Goal: Obtain resource: Obtain resource

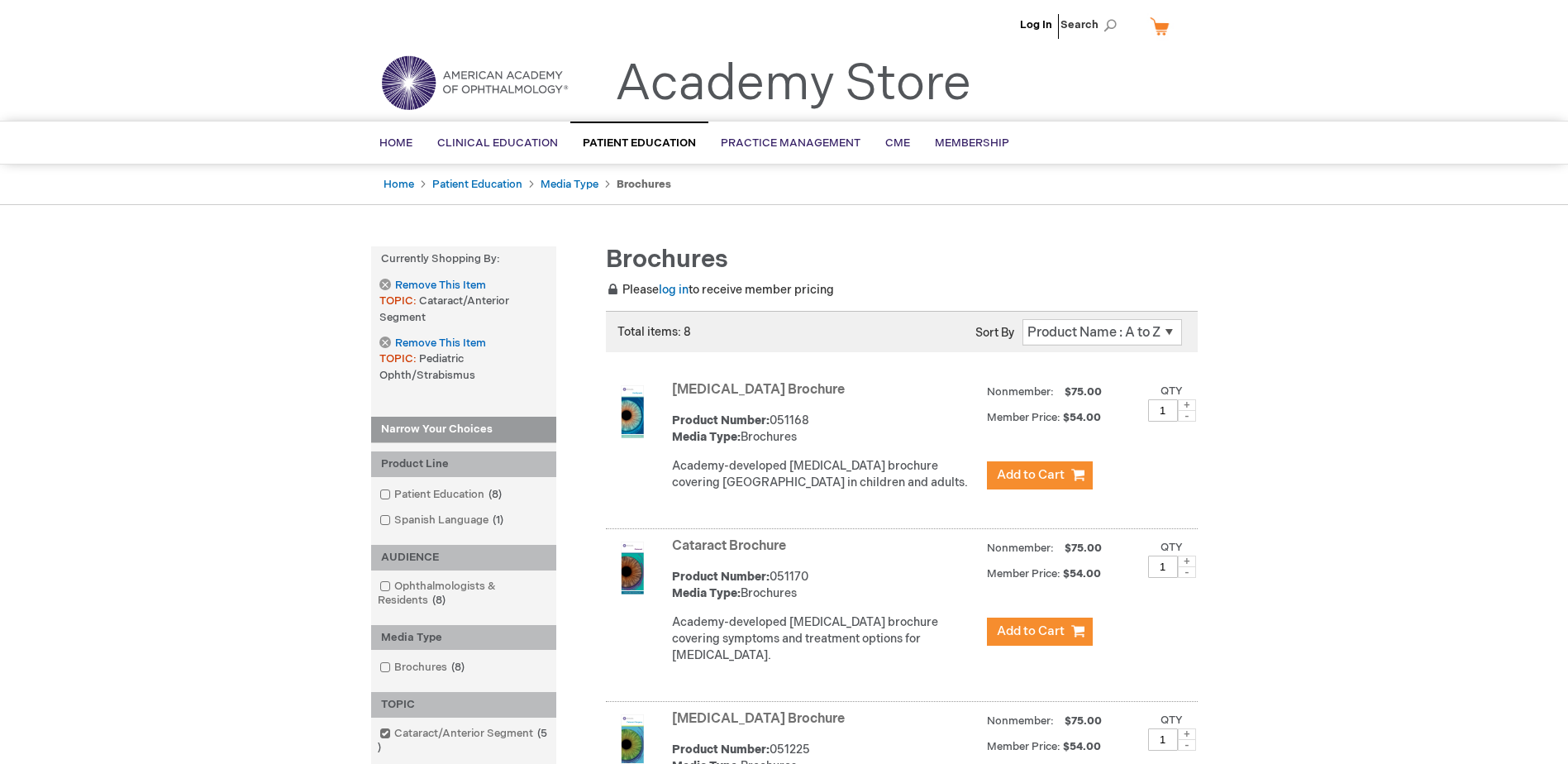
click at [625, 417] on img at bounding box center [632, 411] width 53 height 53
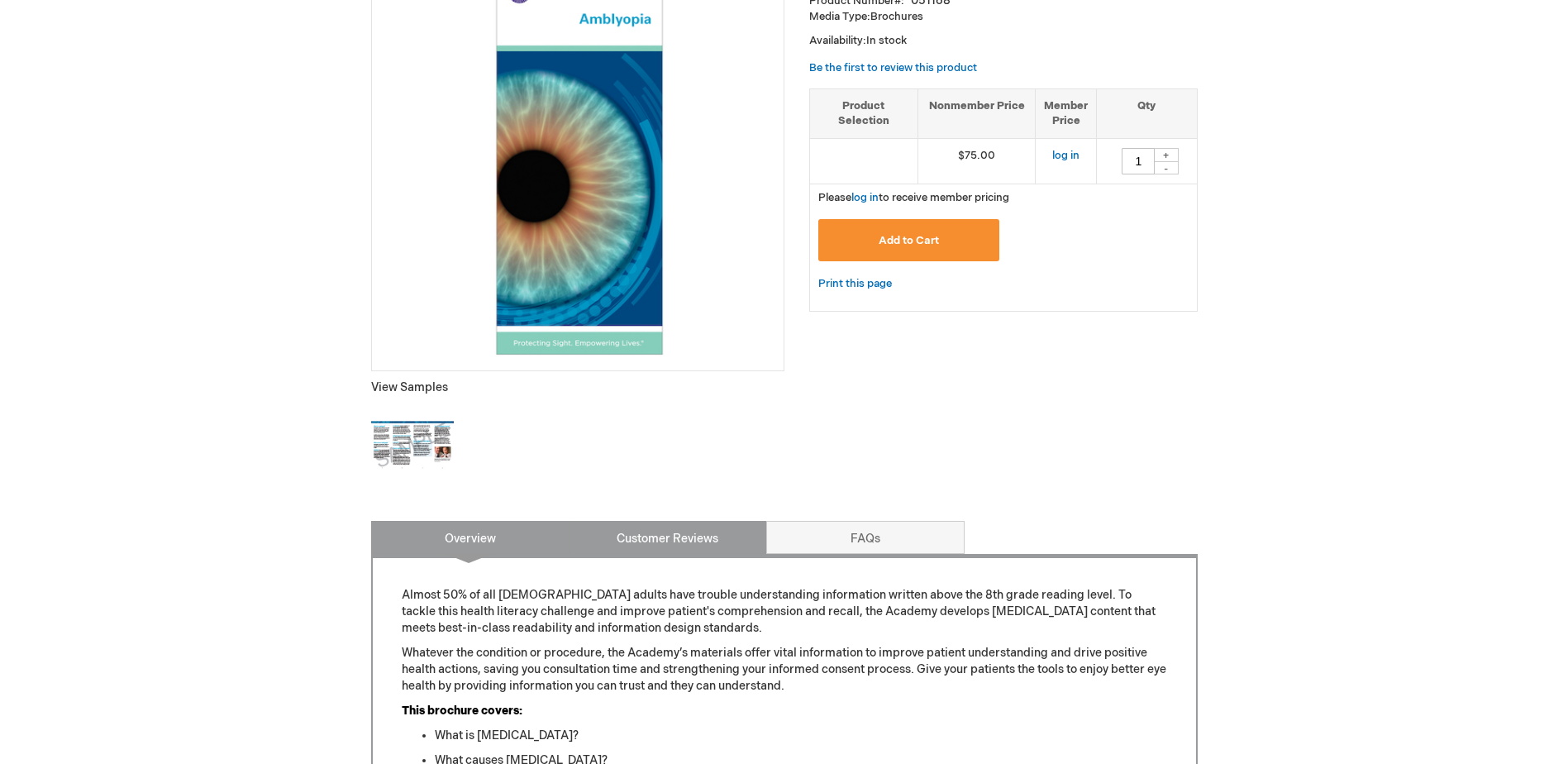
scroll to position [413, 0]
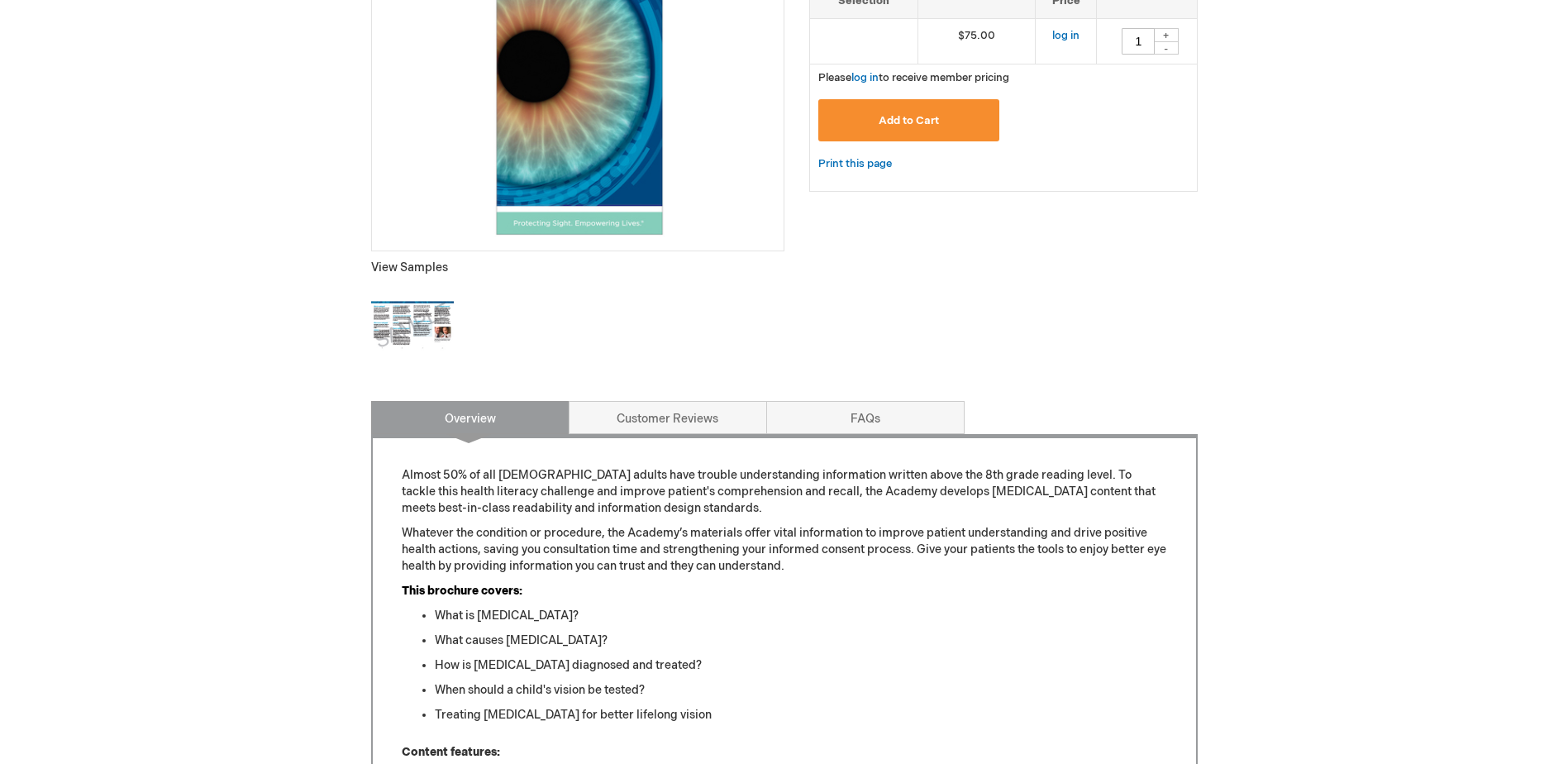
click at [398, 345] on img at bounding box center [412, 326] width 83 height 83
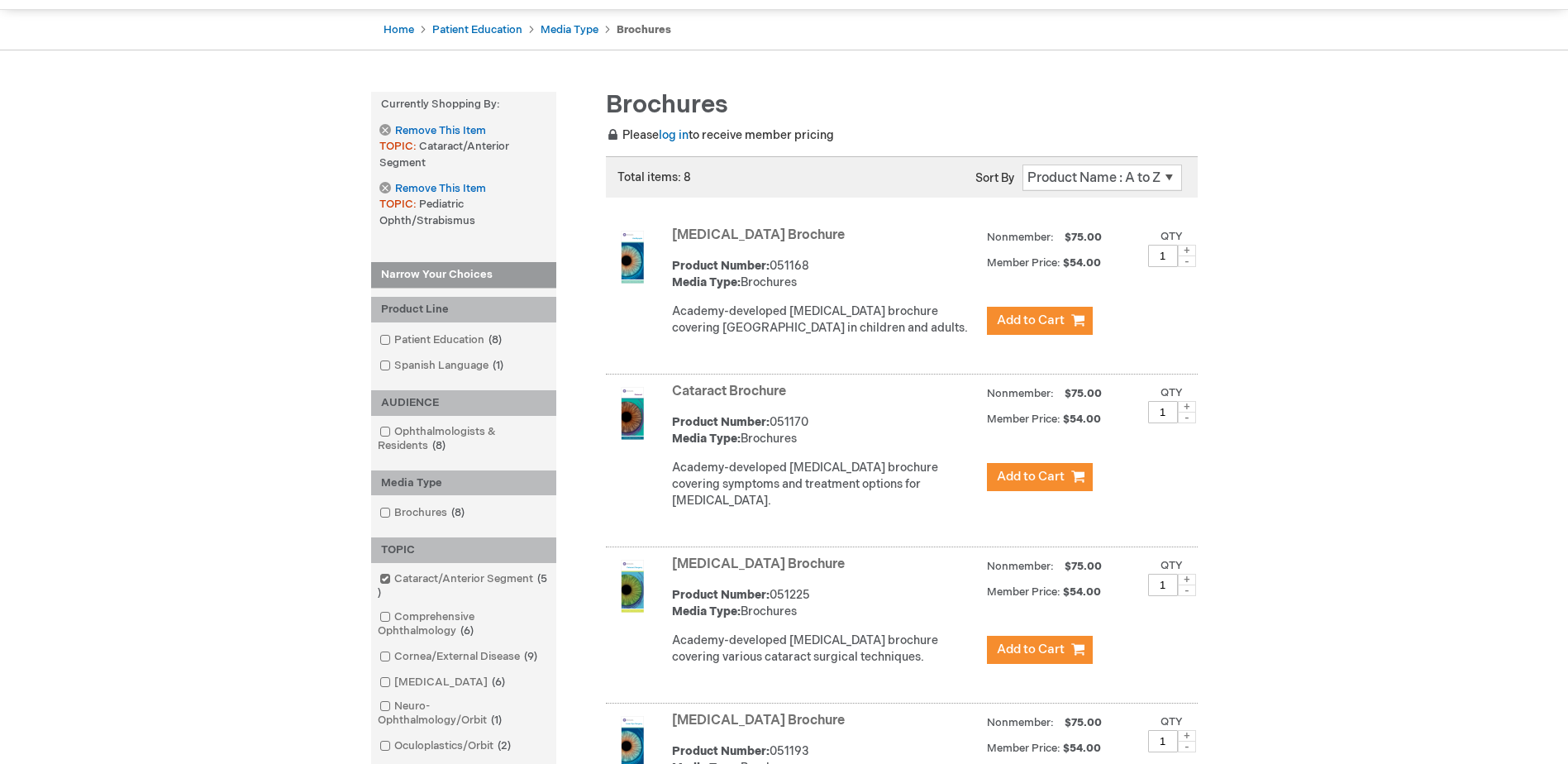
scroll to position [166, 0]
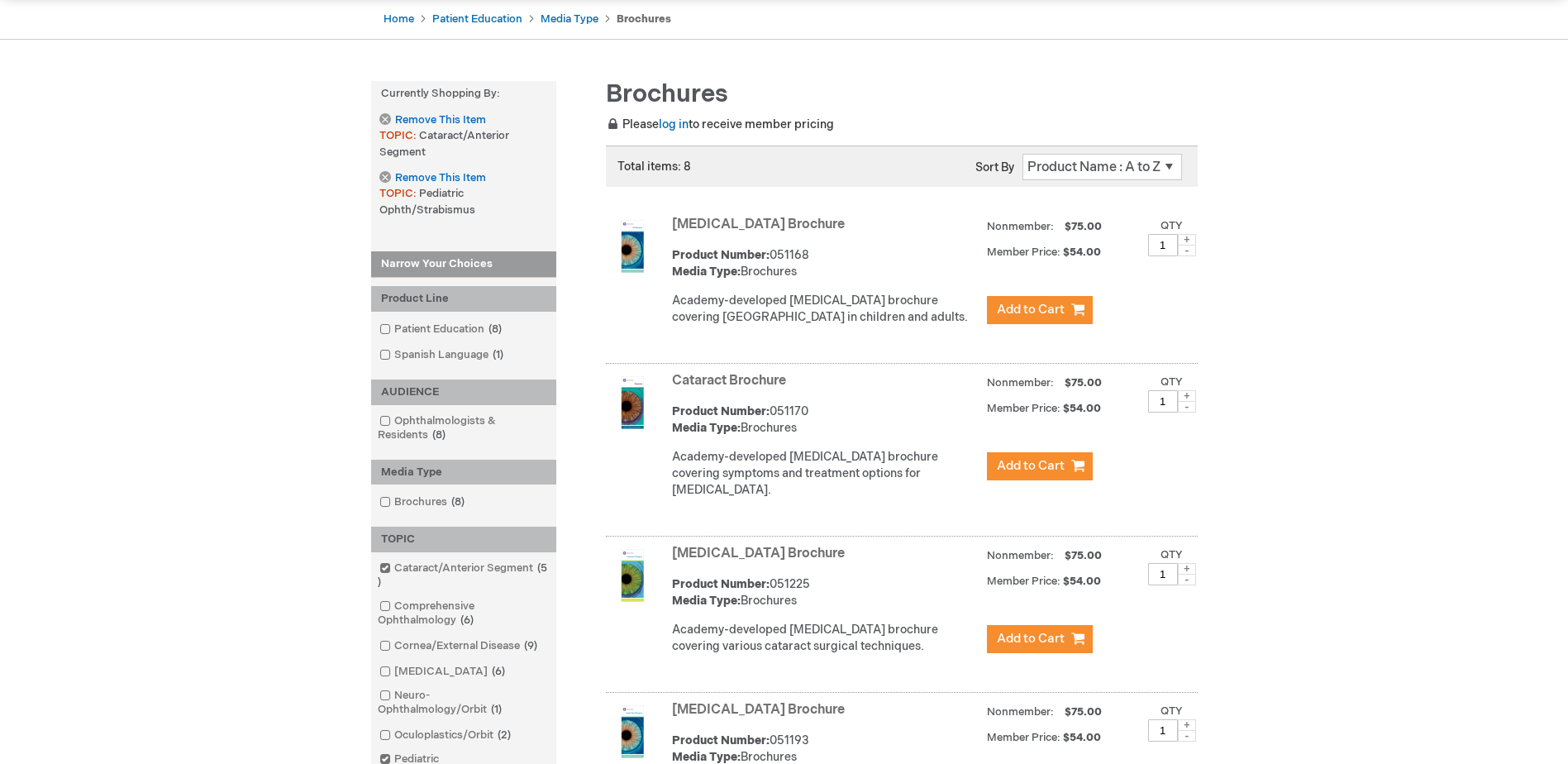
click at [626, 584] on img at bounding box center [632, 575] width 53 height 53
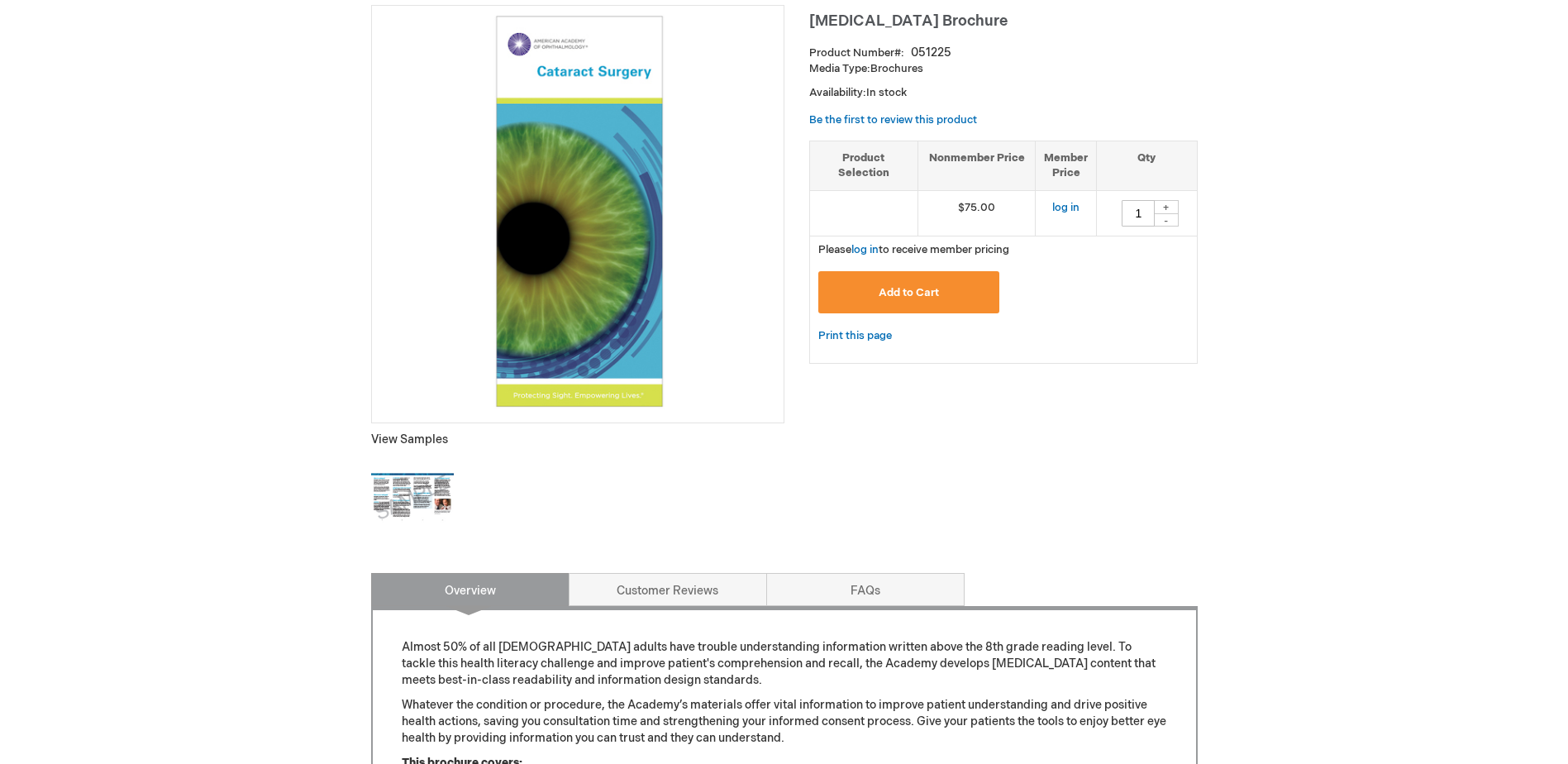
scroll to position [248, 0]
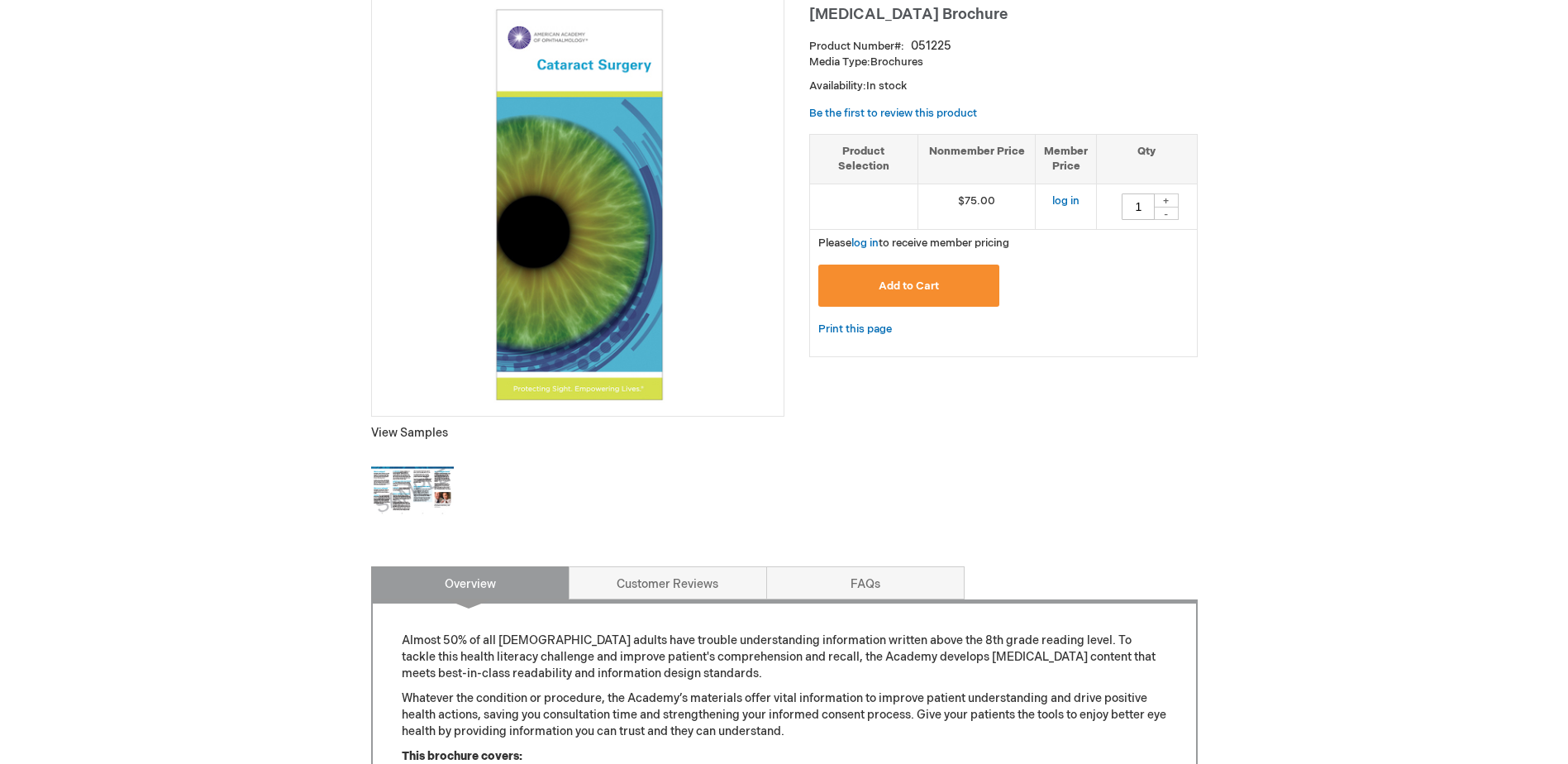
click at [419, 491] on img at bounding box center [412, 491] width 83 height 83
